Goal: Task Accomplishment & Management: Use online tool/utility

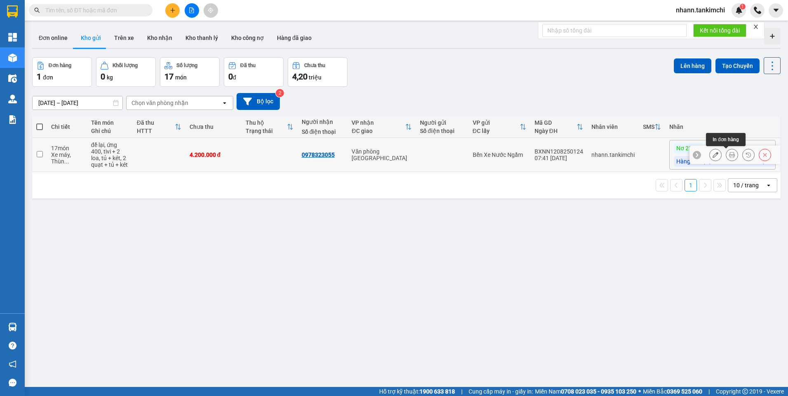
click at [729, 157] on icon at bounding box center [732, 155] width 6 height 6
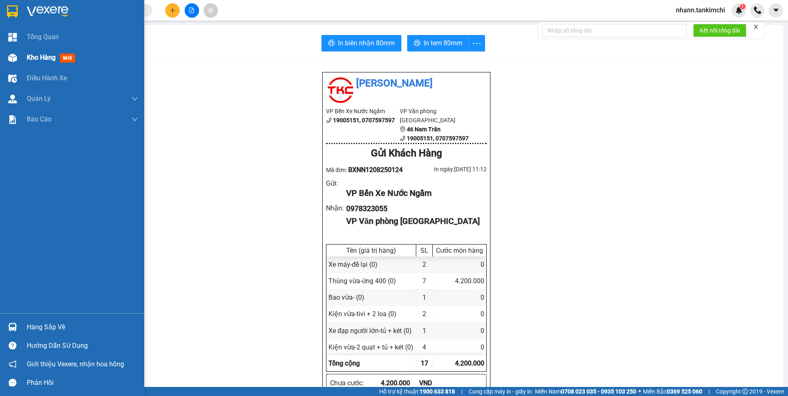
click at [34, 58] on span "Kho hàng" at bounding box center [41, 58] width 29 height 8
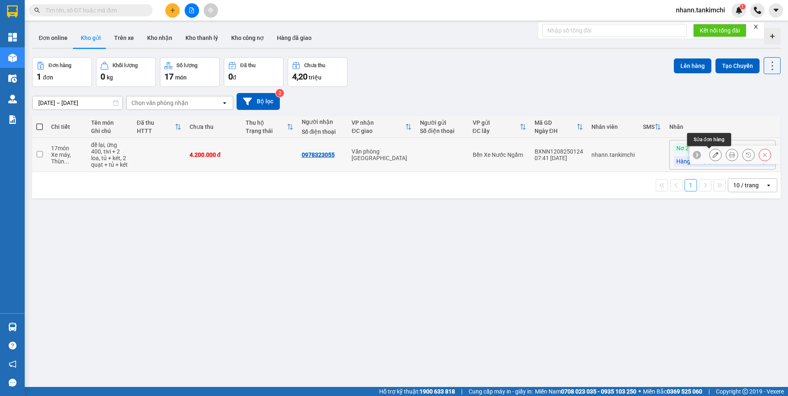
click at [712, 155] on icon at bounding box center [715, 155] width 6 height 6
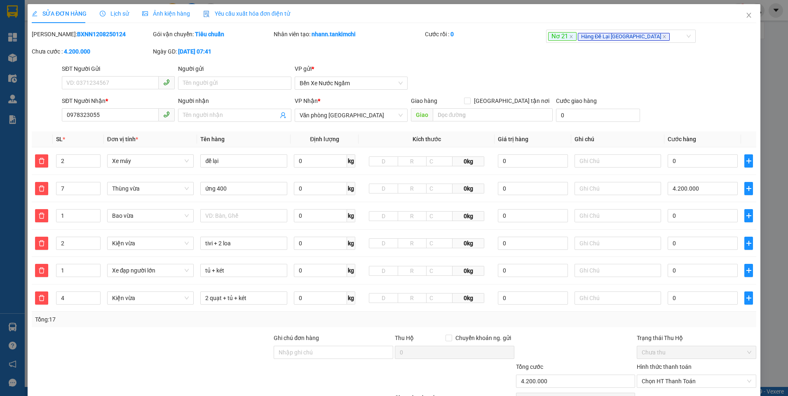
type input "0978323055"
type input "4.200.000"
click at [653, 37] on div "Nơ 21 Hàng Để Lại [GEOGRAPHIC_DATA]" at bounding box center [616, 36] width 137 height 10
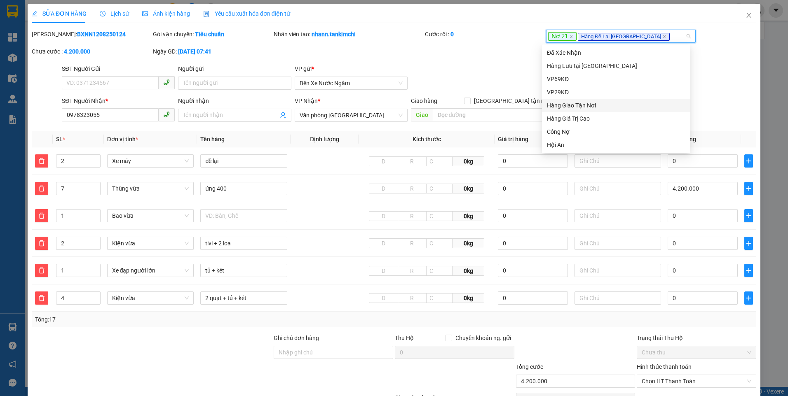
click at [586, 107] on div "Hàng Giao Tận Nơi" at bounding box center [616, 105] width 138 height 9
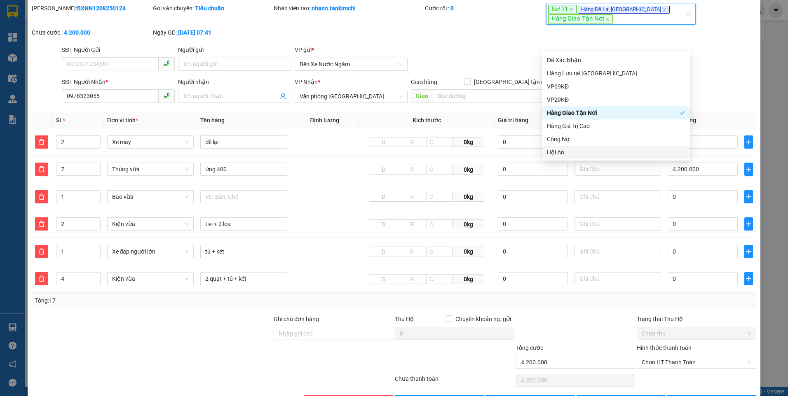
scroll to position [54, 0]
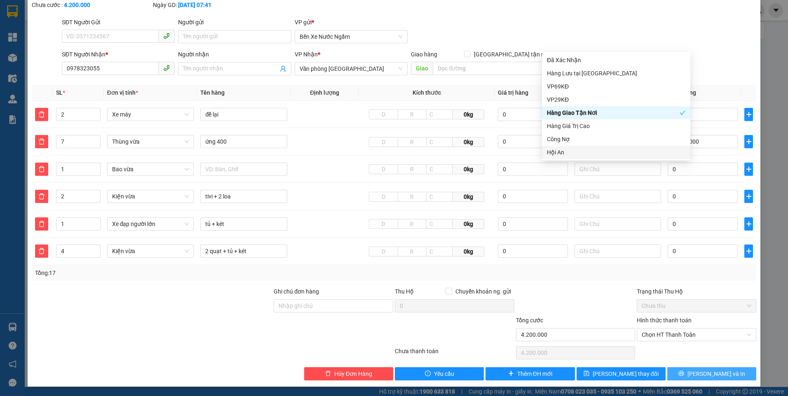
click at [699, 375] on span "[PERSON_NAME] và In" at bounding box center [716, 374] width 58 height 9
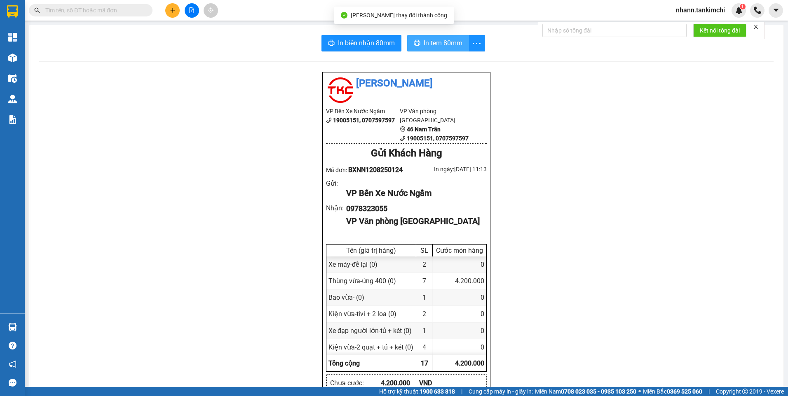
click at [433, 49] on button "In tem 80mm" at bounding box center [438, 43] width 62 height 16
